Goal: Task Accomplishment & Management: Use online tool/utility

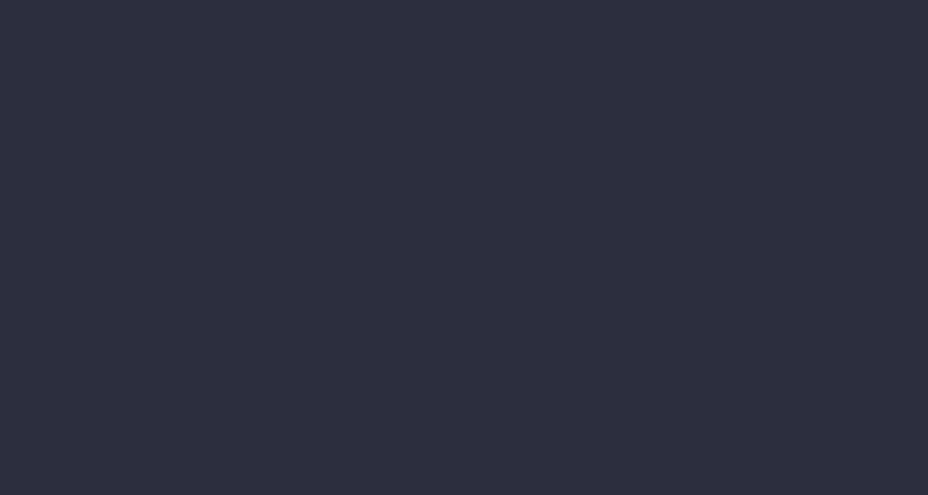
click at [228, 196] on li "Accruals & Deferrals" at bounding box center [141, 182] width 172 height 28
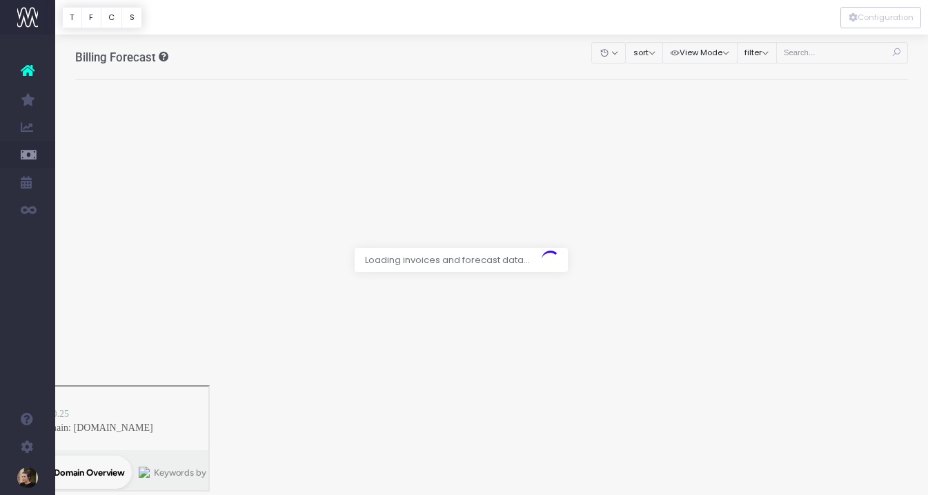
click at [827, 52] on div at bounding box center [464, 247] width 928 height 495
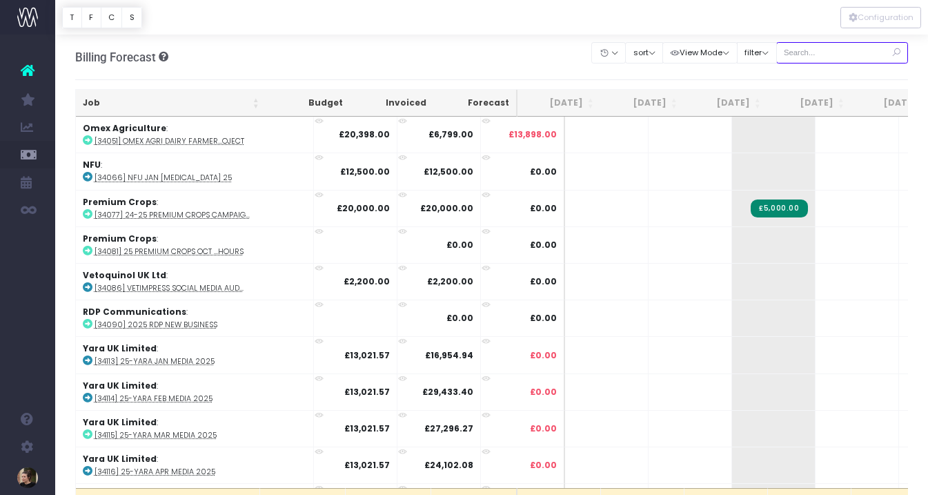
click at [827, 52] on input "text" at bounding box center [842, 52] width 132 height 21
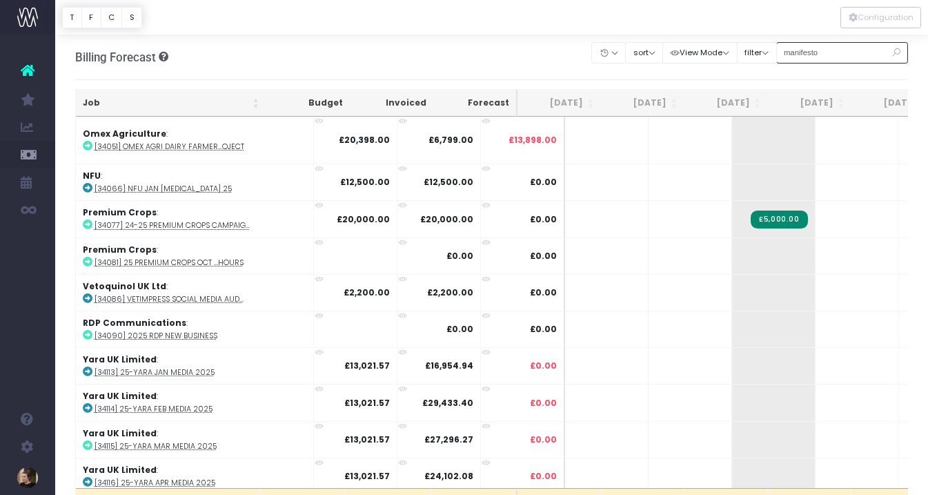
type input "manifesto"
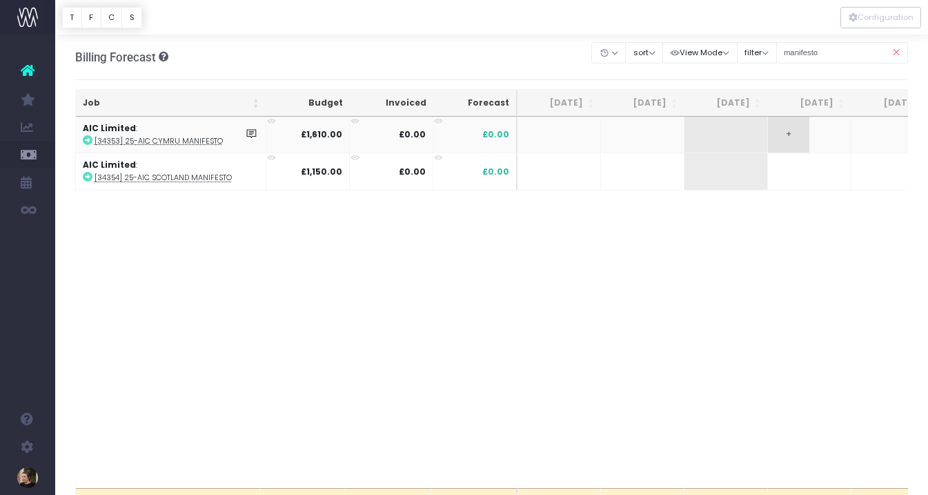
click at [791, 133] on span "+" at bounding box center [788, 135] width 41 height 36
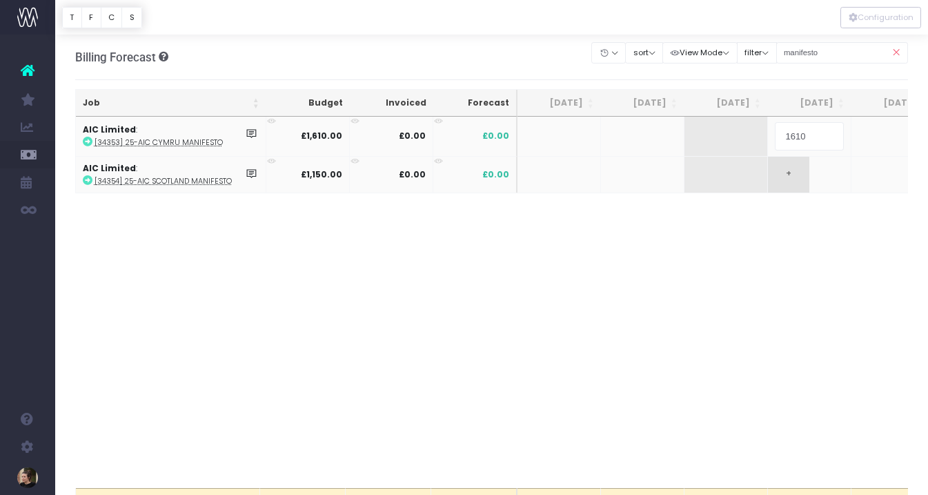
click at [787, 170] on body "Oh my... this is bad. [PERSON_NAME] wasn't able to load this page. Please conta…" at bounding box center [464, 247] width 928 height 495
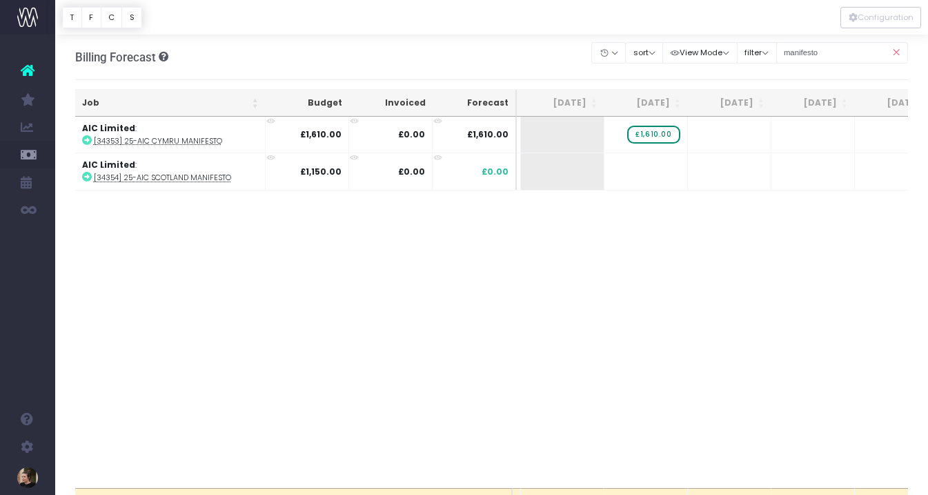
click at [737, 255] on div "Job Budget Invoiced Forecast [DATE] Aug [DATE] Oct [DATE] Dec [DATE] Feb [DATE]…" at bounding box center [491, 302] width 833 height 371
click at [789, 172] on span "+" at bounding box center [791, 171] width 41 height 36
click at [692, 261] on body "Oh my... this is bad. [PERSON_NAME] wasn't able to load this page. Please conta…" at bounding box center [464, 247] width 928 height 495
